Goal: Information Seeking & Learning: Learn about a topic

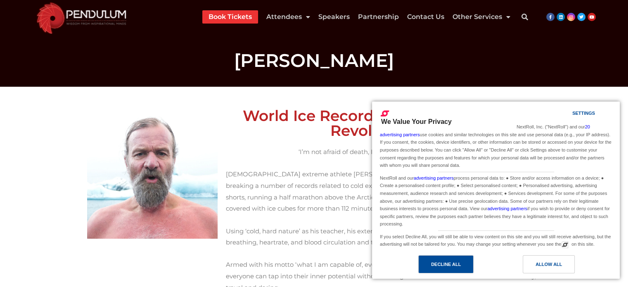
click at [444, 269] on div "Decline All" at bounding box center [445, 264] width 55 height 18
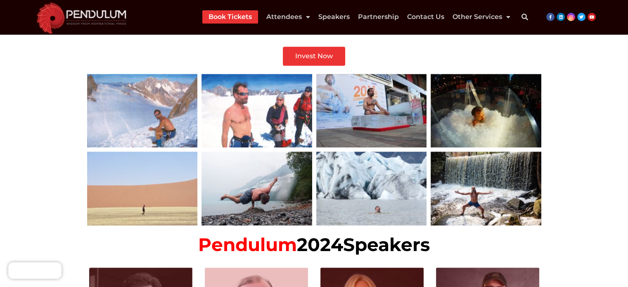
scroll to position [706, 0]
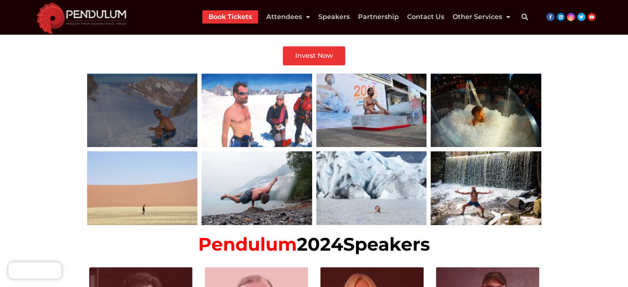
click at [151, 112] on div at bounding box center [142, 109] width 111 height 73
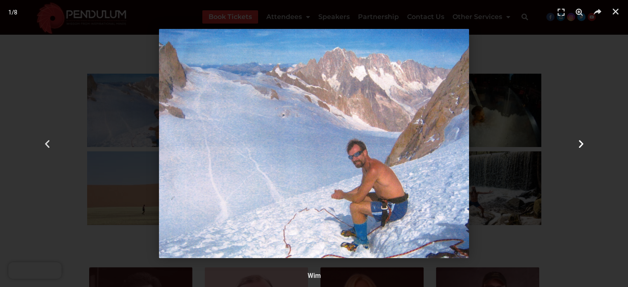
click at [580, 143] on icon "Next slide" at bounding box center [580, 143] width 10 height 10
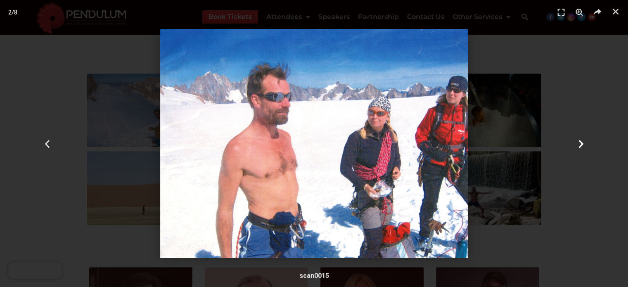
click at [581, 144] on icon "Next slide" at bounding box center [580, 143] width 10 height 10
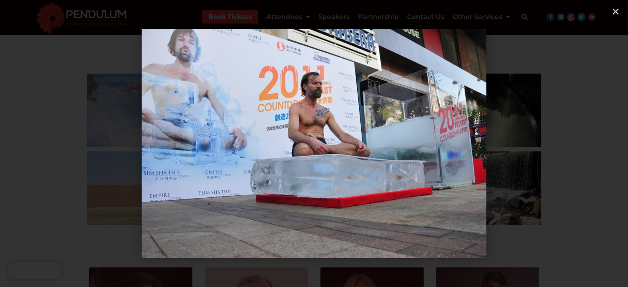
click at [581, 144] on icon "Next slide" at bounding box center [580, 143] width 10 height 10
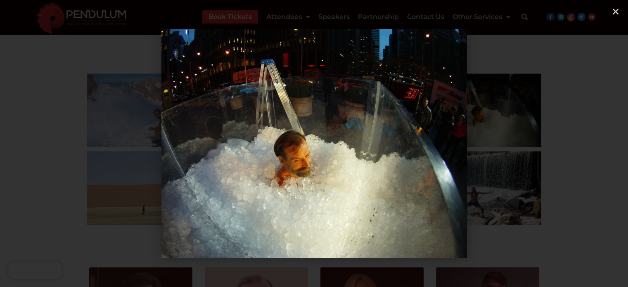
click at [581, 144] on icon "Next slide" at bounding box center [580, 143] width 10 height 10
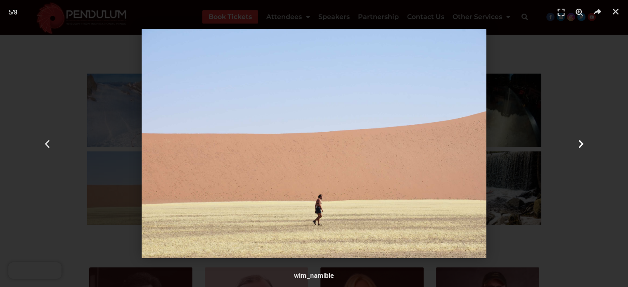
click at [581, 144] on icon "Next slide" at bounding box center [580, 143] width 10 height 10
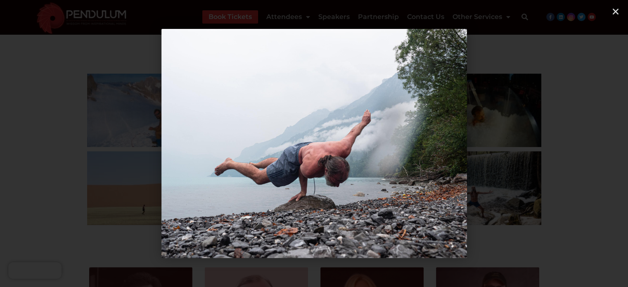
click at [581, 144] on icon "Next slide" at bounding box center [580, 143] width 10 height 10
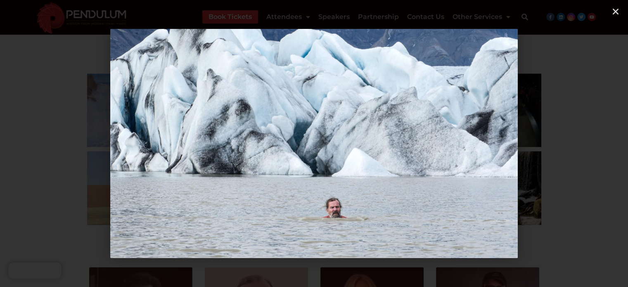
click at [581, 144] on icon "Next slide" at bounding box center [580, 143] width 10 height 10
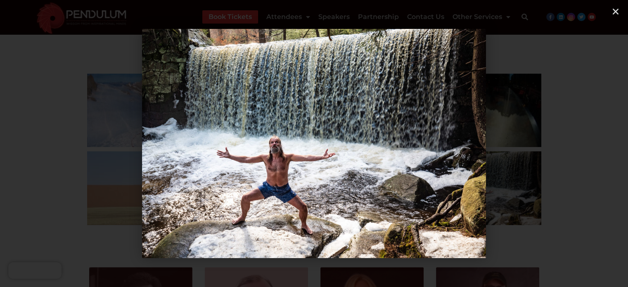
click at [581, 144] on icon "Next slide" at bounding box center [580, 143] width 10 height 10
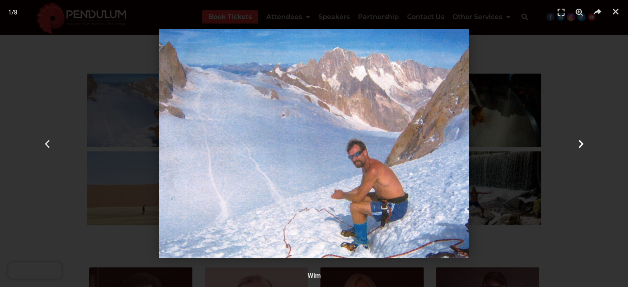
click at [581, 144] on icon "Next slide" at bounding box center [580, 143] width 10 height 10
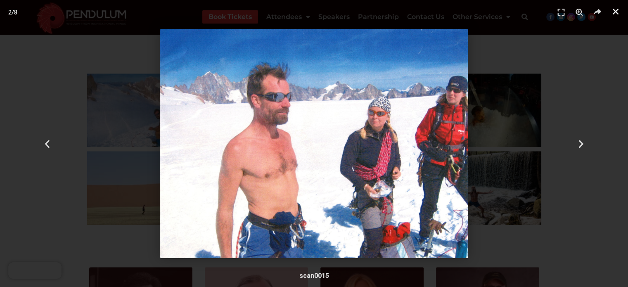
click at [615, 13] on icon "Close (Esc)" at bounding box center [615, 11] width 8 height 8
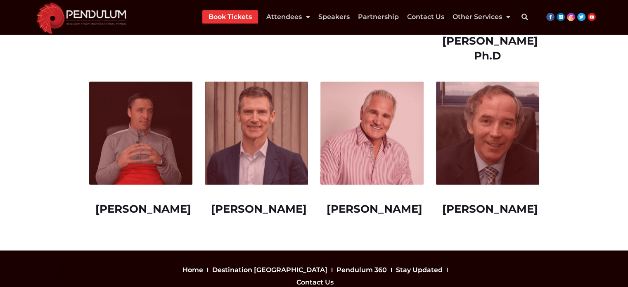
scroll to position [1648, 0]
